Goal: Task Accomplishment & Management: Complete application form

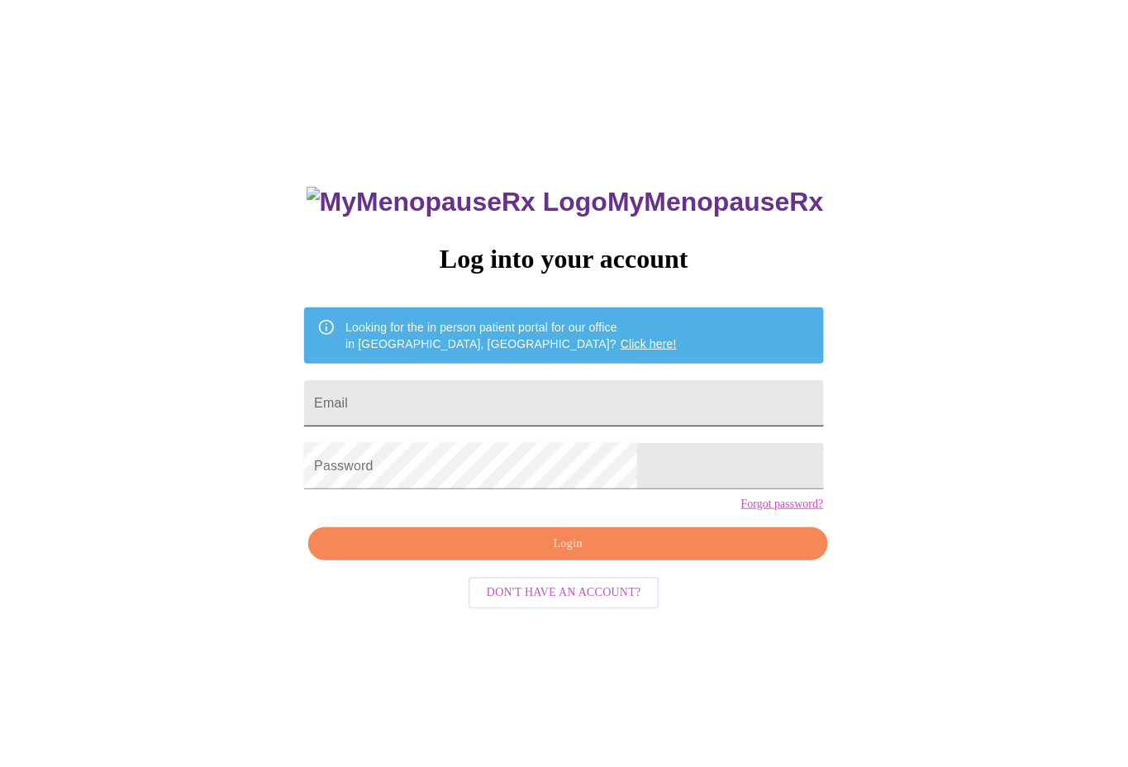
click at [493, 386] on input "Email" at bounding box center [563, 403] width 519 height 46
type input "[EMAIL_ADDRESS][DOMAIN_NAME]"
click at [550, 555] on span "Login" at bounding box center [567, 544] width 481 height 21
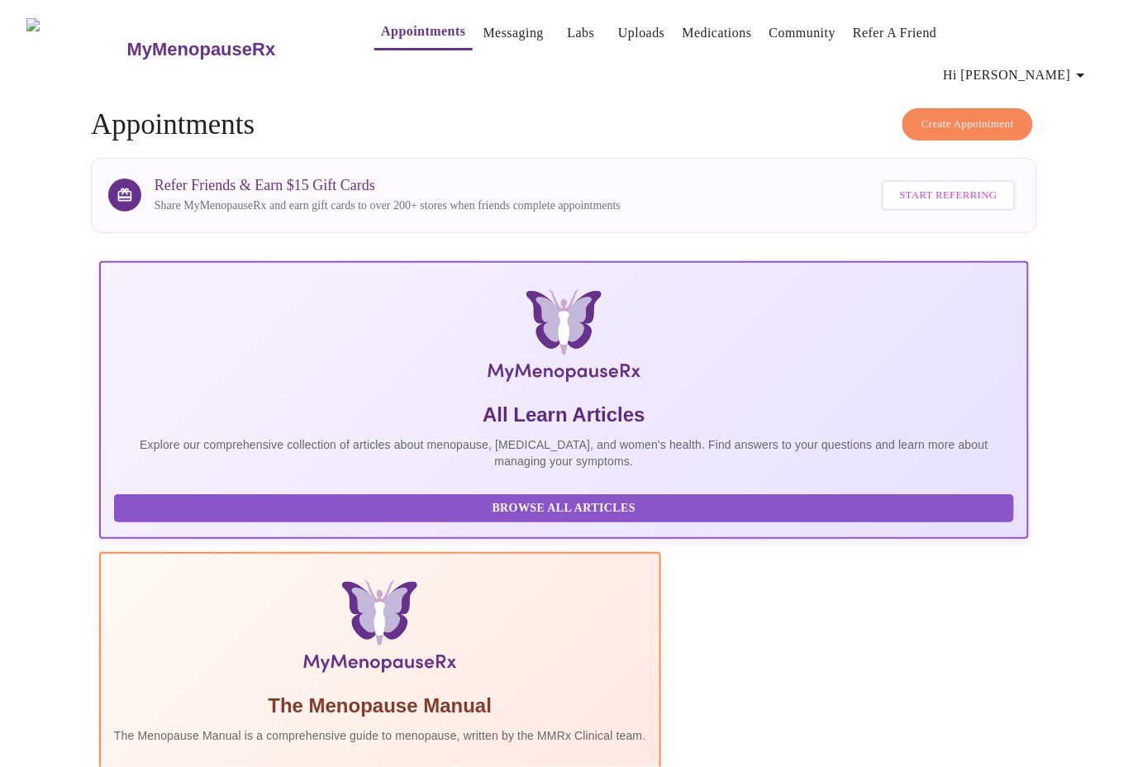
click at [483, 37] on link "Messaging" at bounding box center [513, 32] width 60 height 23
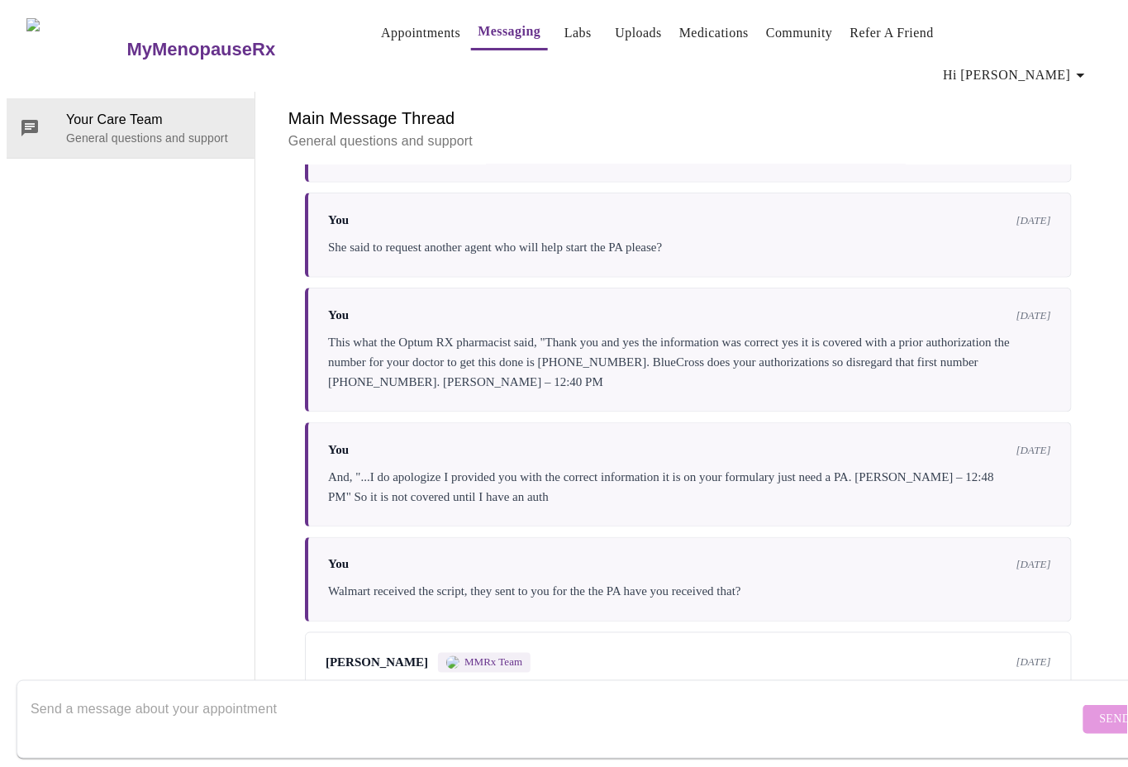
scroll to position [5722, 0]
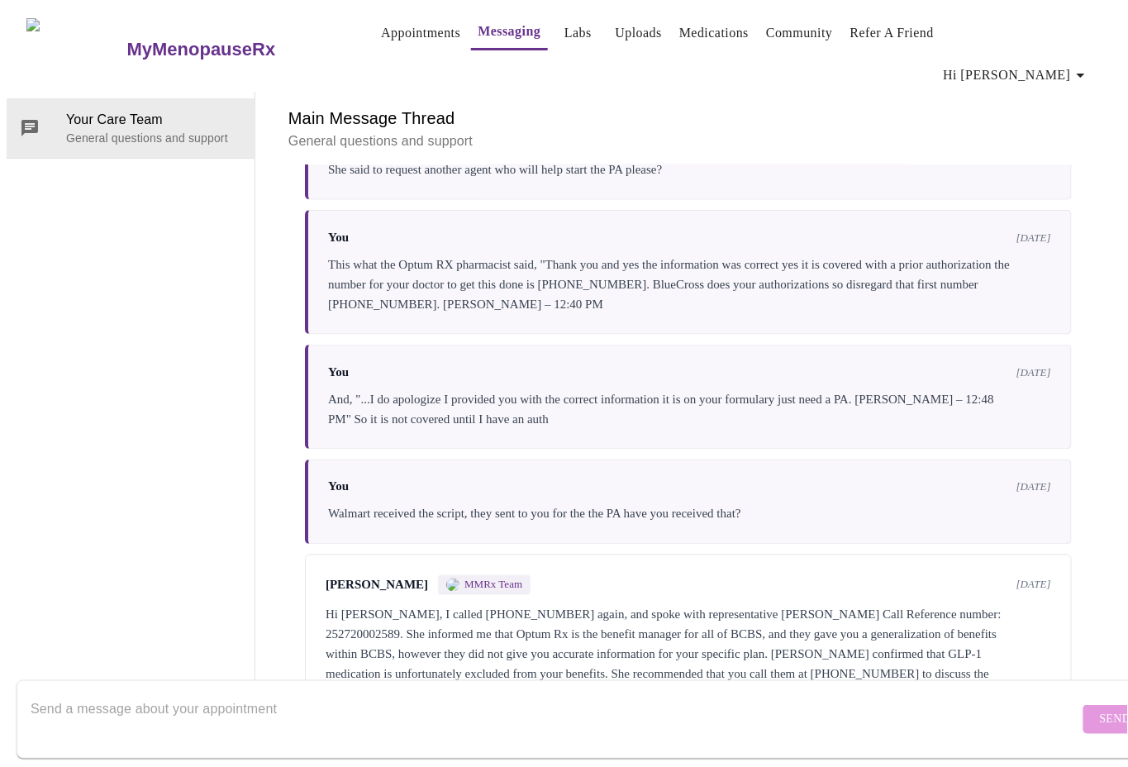
click at [377, 712] on textarea "Send a message about your appointment" at bounding box center [555, 719] width 1049 height 53
click at [331, 705] on textarea "Send a message about your appointment" at bounding box center [555, 719] width 1049 height 53
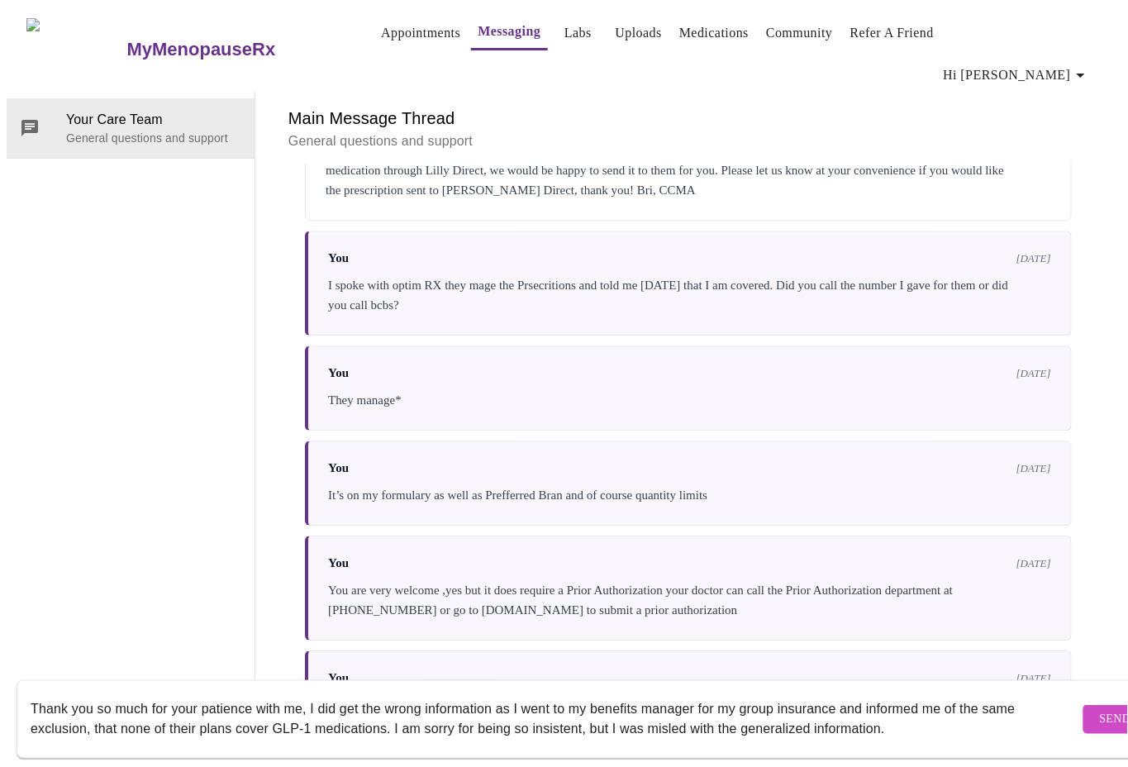
scroll to position [2692, 0]
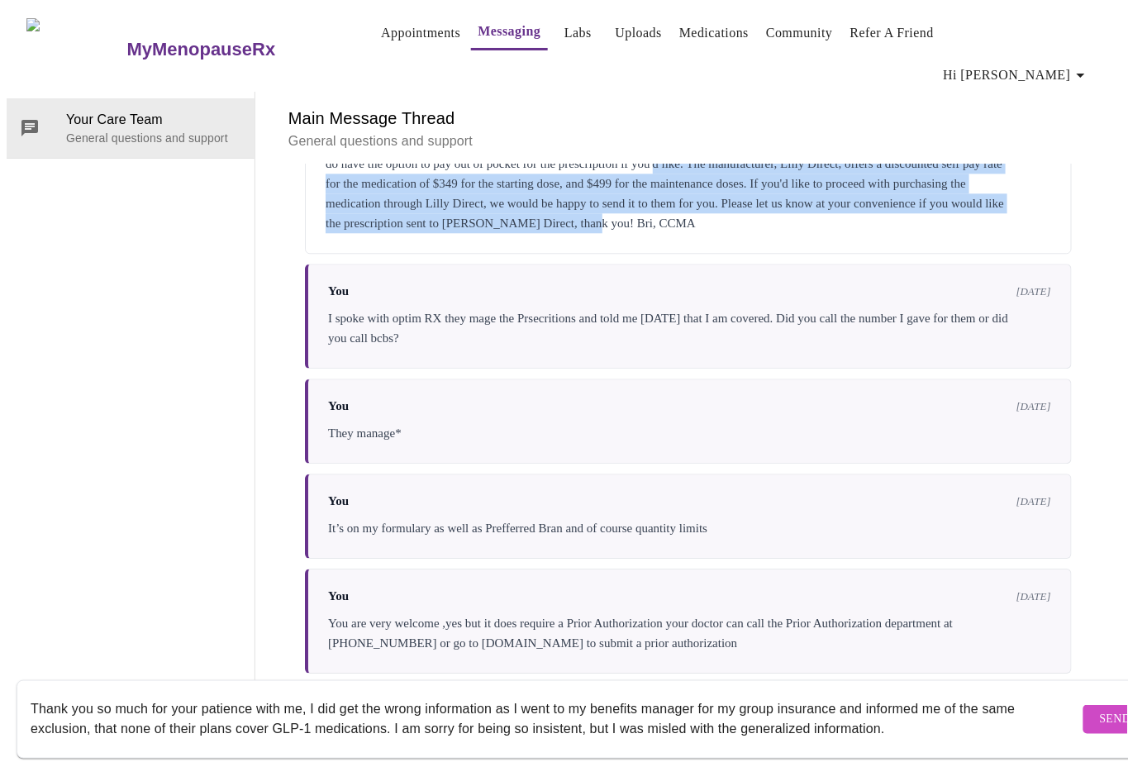
drag, startPoint x: 812, startPoint y: 218, endPoint x: 947, endPoint y: 284, distance: 150.8
click at [947, 233] on div "Hi [PERSON_NAME], we have transferred your prescription to Walmart for you. I a…" at bounding box center [689, 173] width 726 height 119
copy div "The manufacturer, Lilly Direct, offers a discounted self pay rate for the medic…"
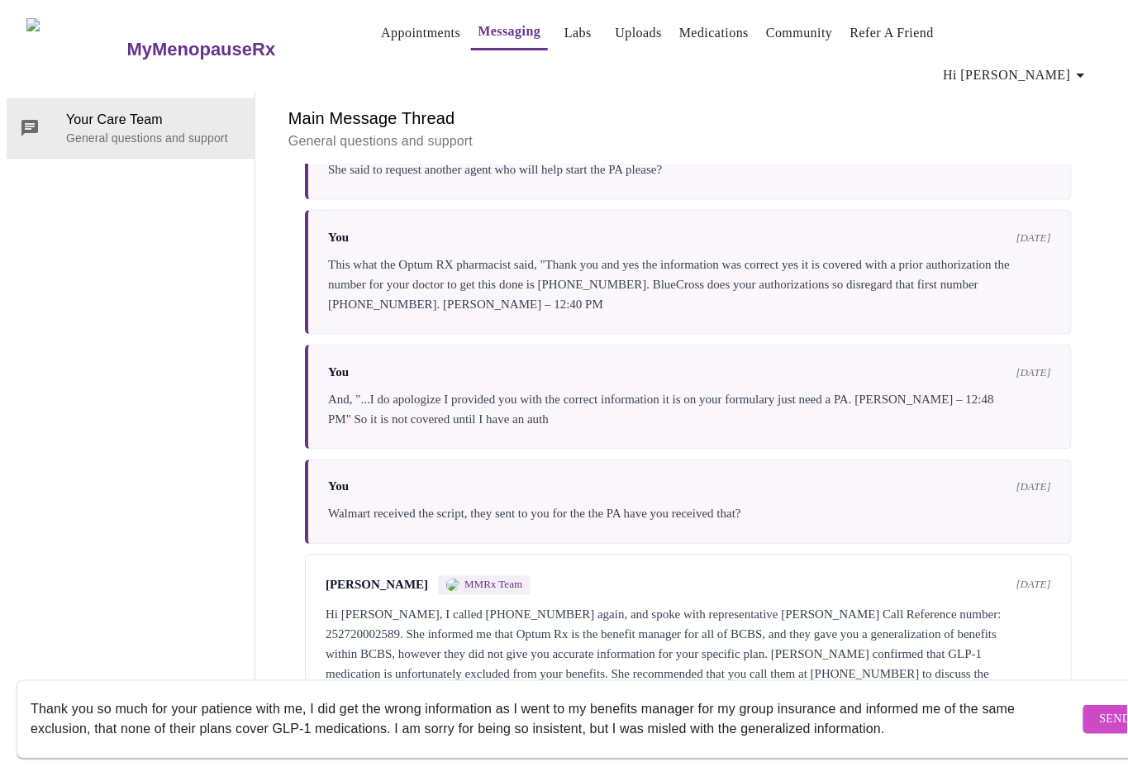
scroll to position [5722, 0]
click at [918, 714] on textarea "Thank you so much for your patience with me, I did get the wrong information as…" at bounding box center [555, 719] width 1049 height 53
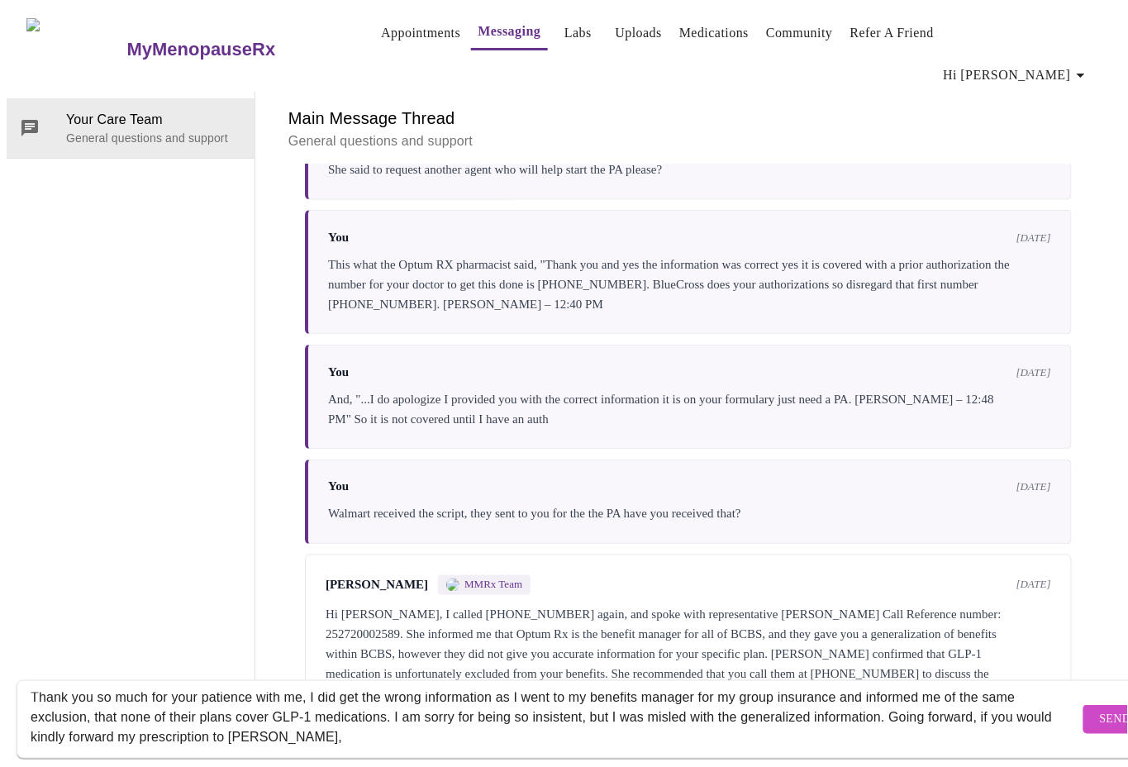
paste textarea "The manufacturer, Lilly Direct, offers a discounted self pay rate for the medic…"
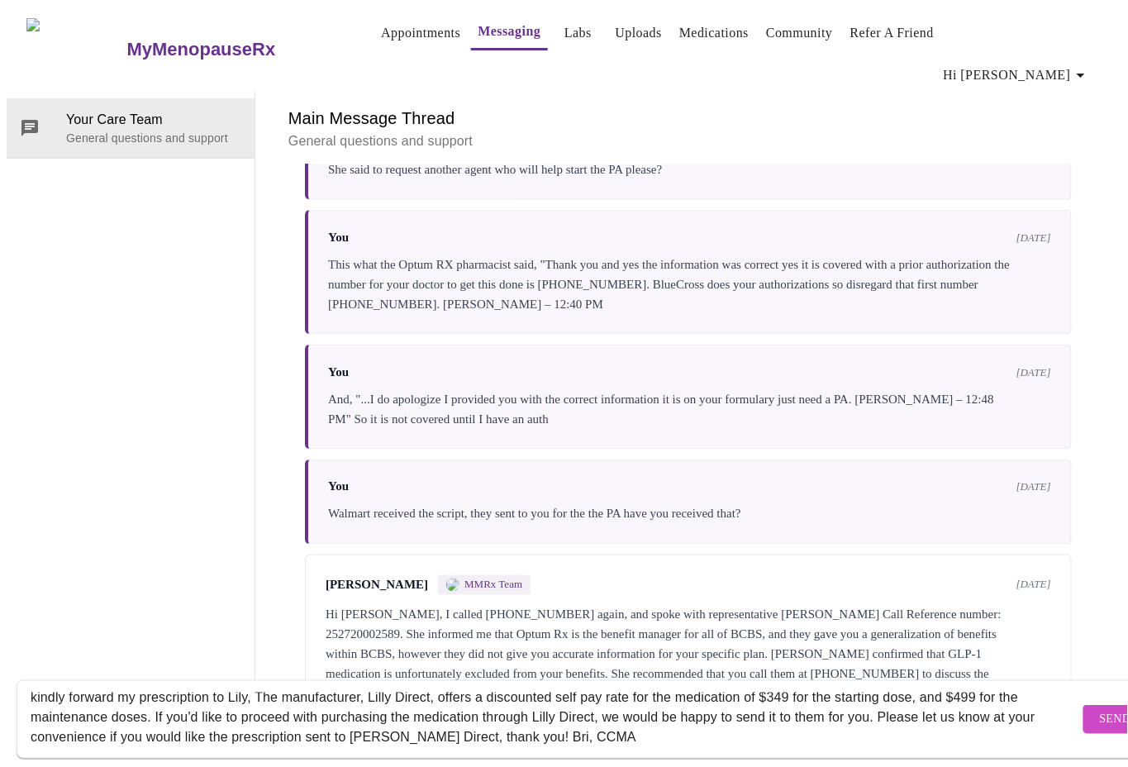
scroll to position [0, 0]
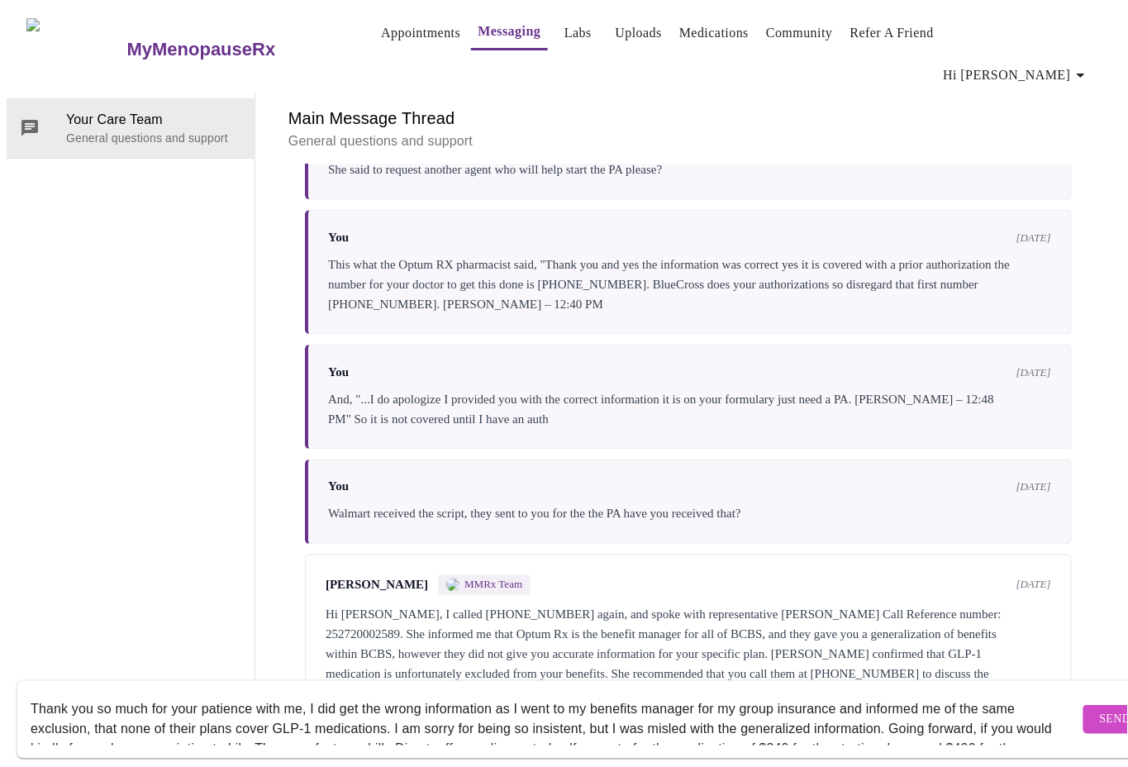
drag, startPoint x: 295, startPoint y: 680, endPoint x: 284, endPoint y: 680, distance: 10.7
click at [284, 693] on textarea "Thank you so much for your patience with me, I did get the wrong information as…" at bounding box center [555, 719] width 1049 height 53
click at [289, 693] on textarea "Thank you so much for your patience with me, I did get the wrong information as…" at bounding box center [555, 719] width 1049 height 53
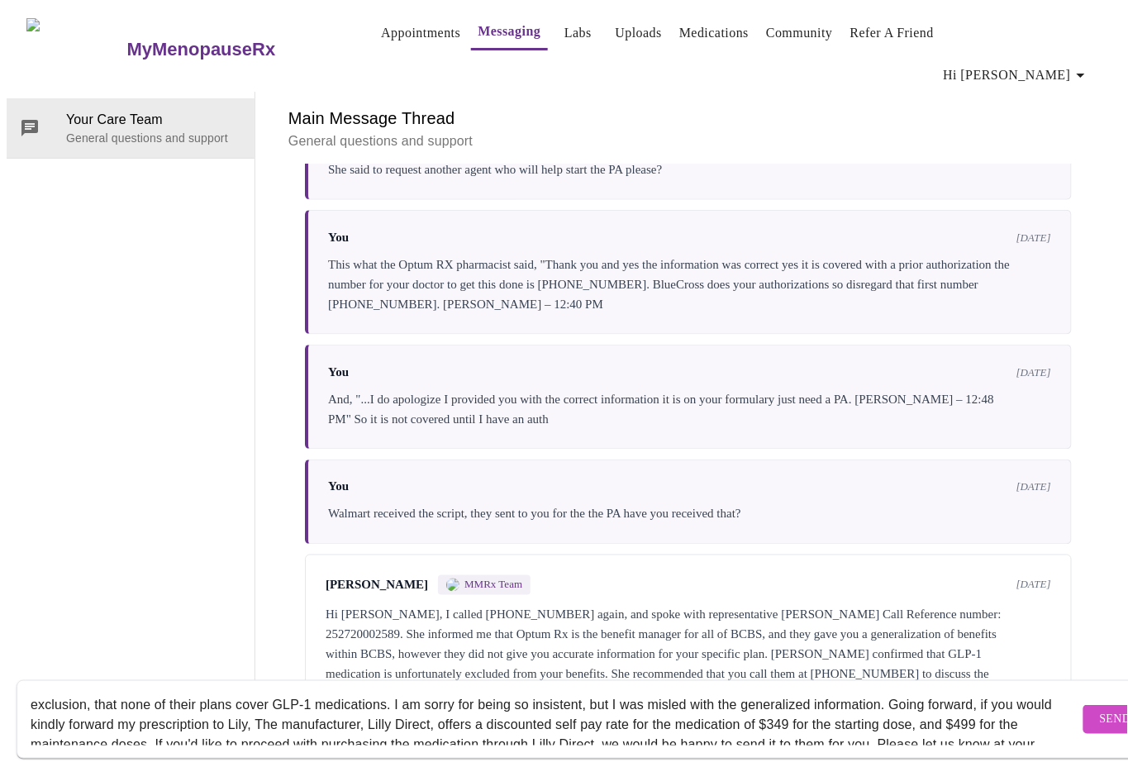
scroll to position [36, 0]
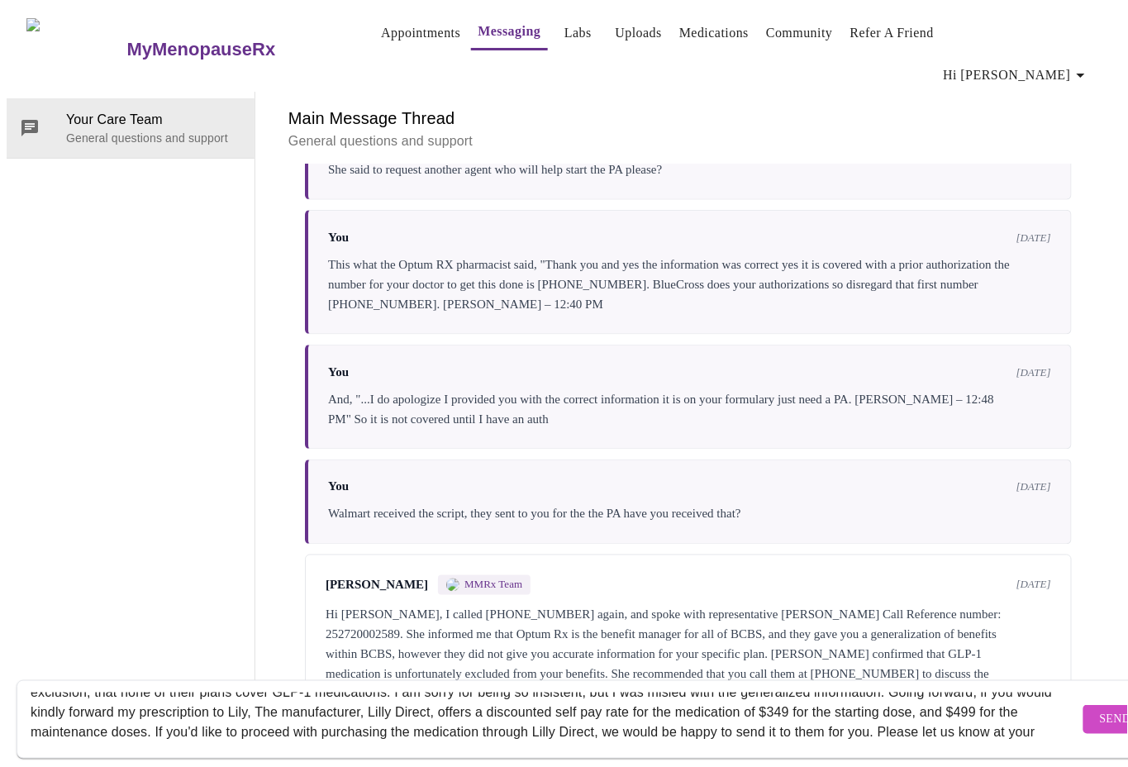
click at [295, 694] on textarea "Thank you so much for your patience with me, I did get the wrong information as…" at bounding box center [555, 719] width 1049 height 53
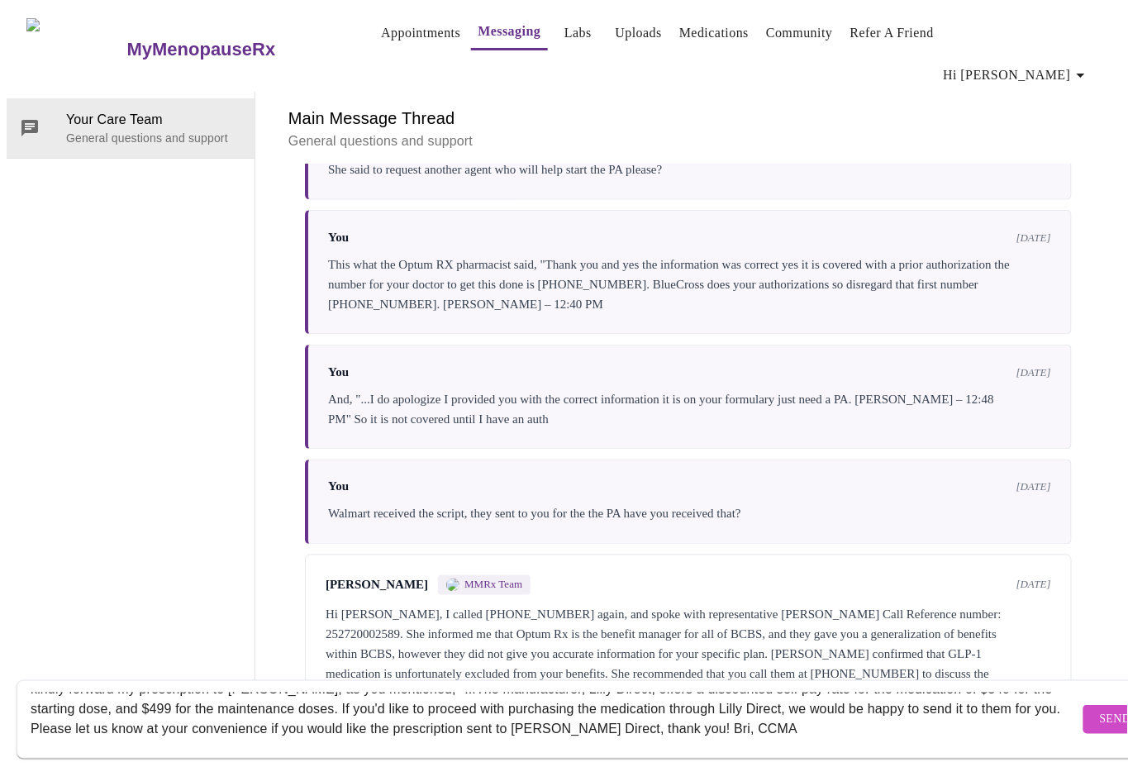
click at [759, 711] on textarea "Thank you so much for your patience with me, I did get the wrong information as…" at bounding box center [555, 719] width 1049 height 53
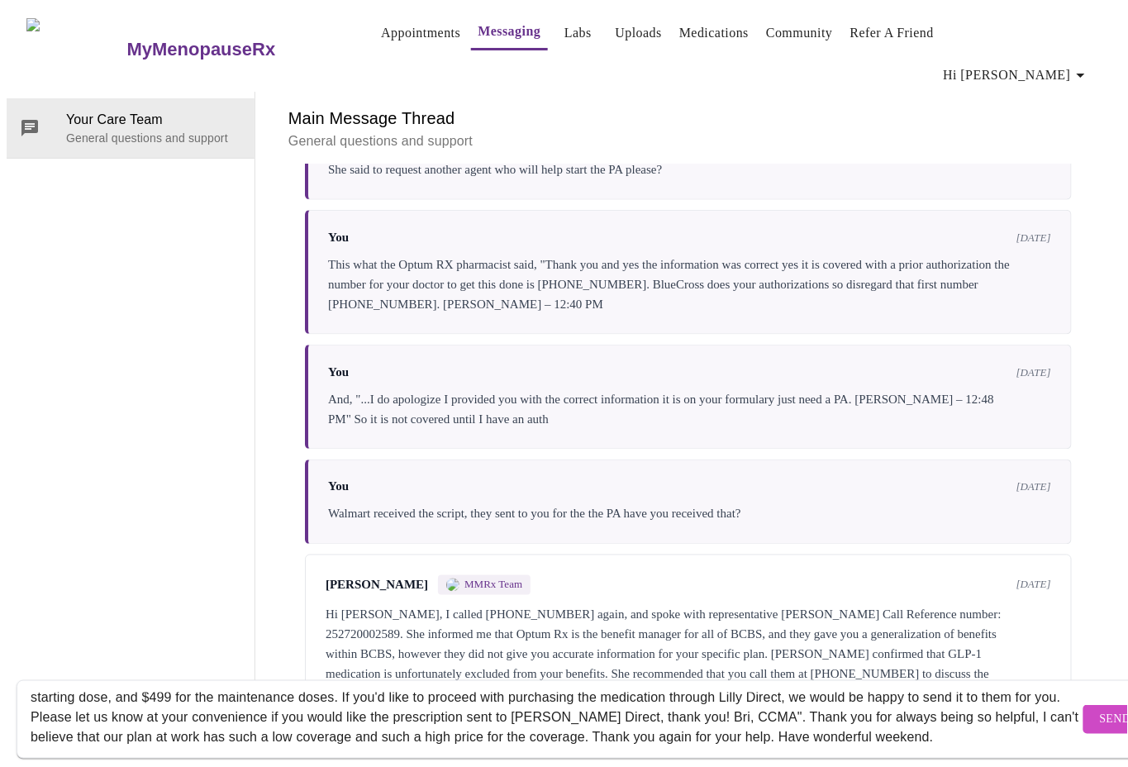
type textarea "Thank you so much for your patience with me, I did get the wrong information as…"
click at [1100, 709] on span "Send" at bounding box center [1115, 719] width 31 height 21
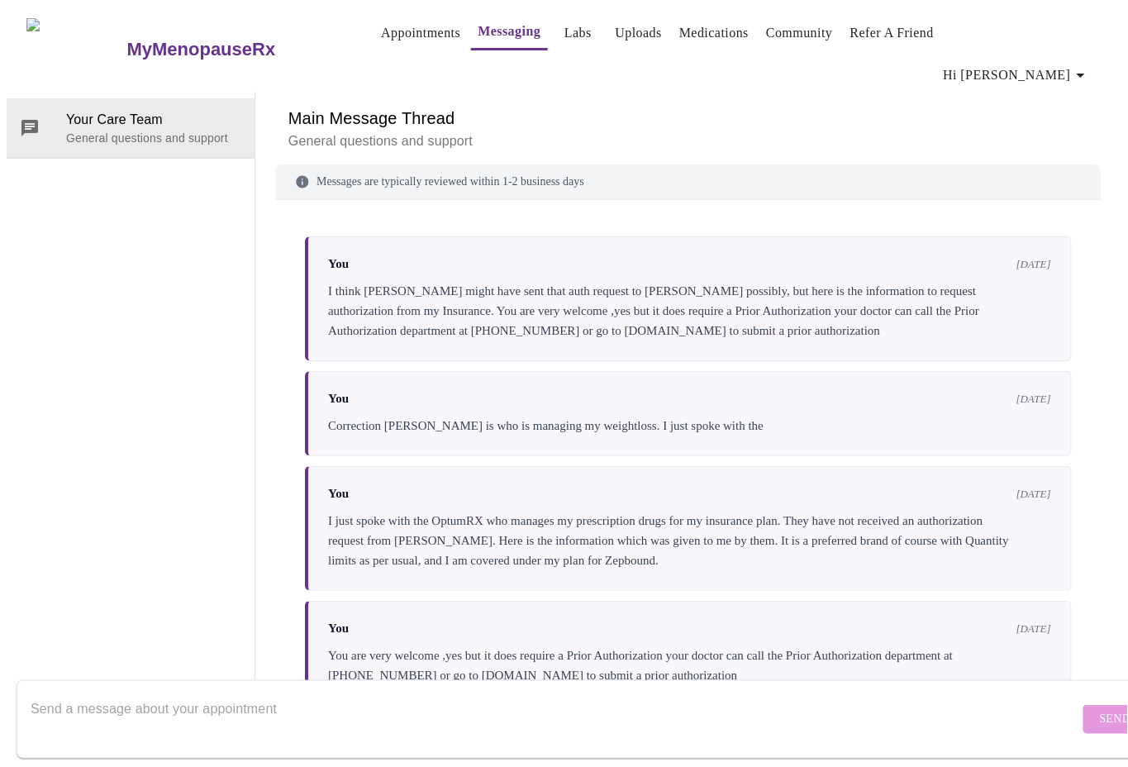
scroll to position [0, 0]
click at [383, 33] on link "Appointments" at bounding box center [420, 32] width 79 height 23
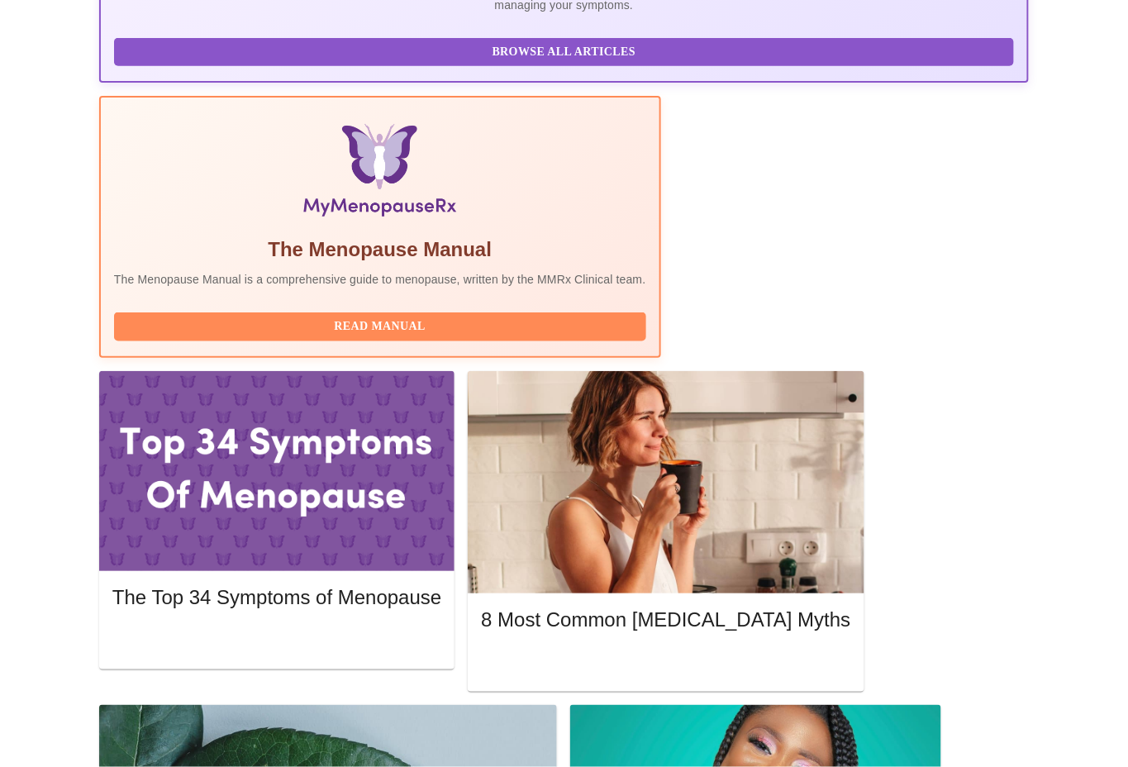
scroll to position [550, 0]
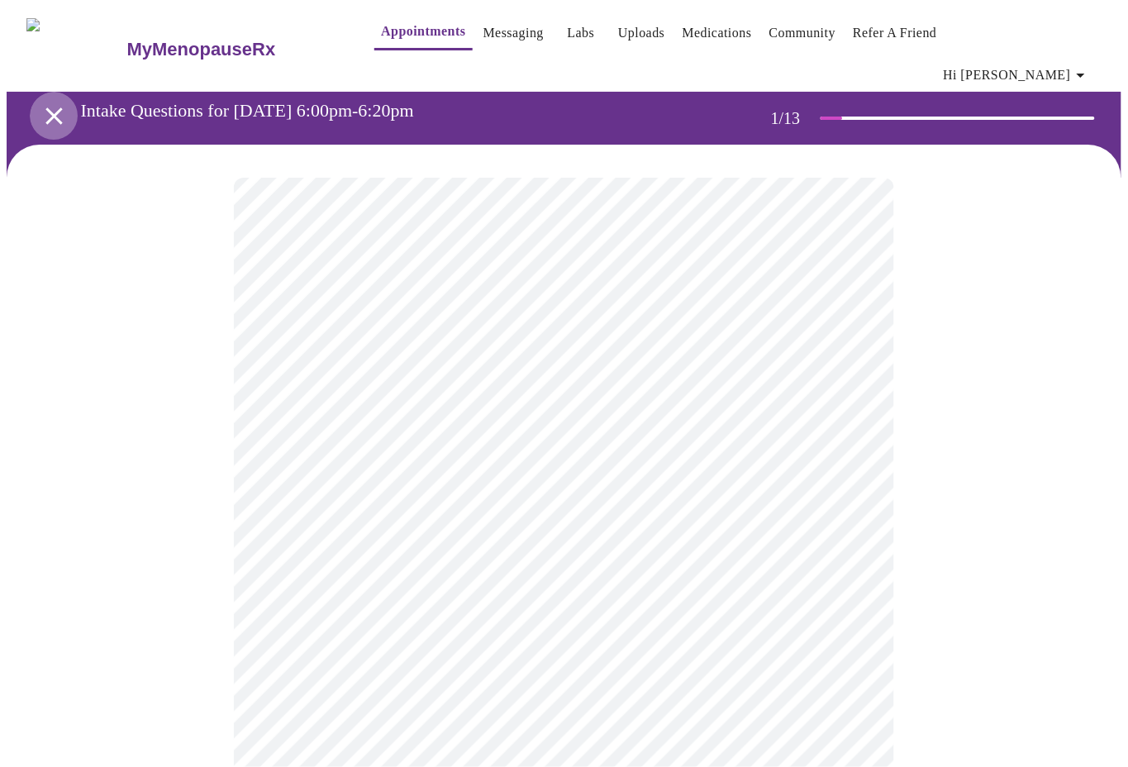
click at [46, 107] on icon "open drawer" at bounding box center [53, 115] width 17 height 17
